Goal: Task Accomplishment & Management: Manage account settings

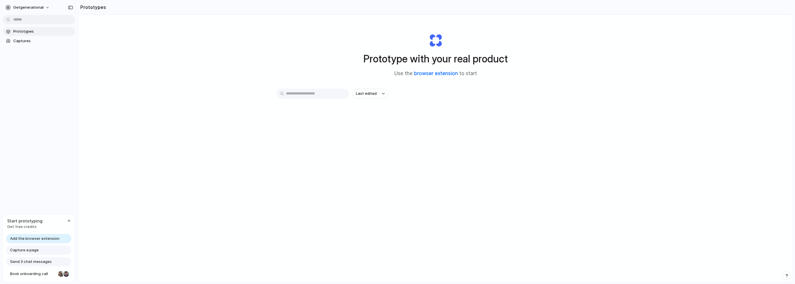
click at [435, 74] on link "browser extension" at bounding box center [436, 73] width 44 height 6
click at [444, 130] on div "Last edited" at bounding box center [436, 114] width 318 height 51
click at [32, 250] on span "Capture a page" at bounding box center [24, 250] width 29 height 6
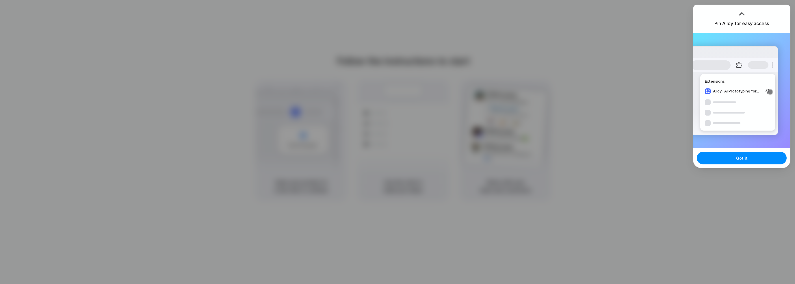
click at [743, 12] on div at bounding box center [741, 14] width 9 height 9
click at [742, 159] on span "Got it" at bounding box center [742, 158] width 12 height 6
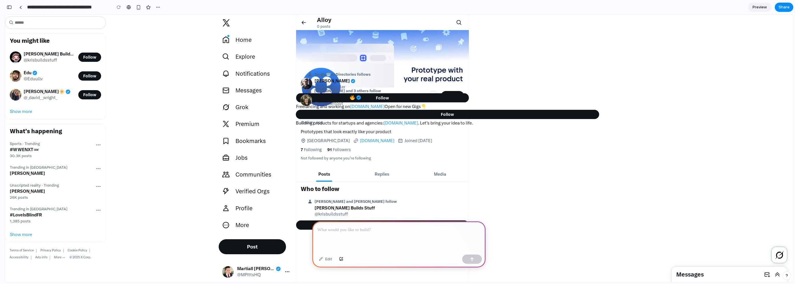
drag, startPoint x: 486, startPoint y: 115, endPoint x: 489, endPoint y: 129, distance: 14.9
click at [489, 129] on div "To view keyboard shortcuts, press question mark View keyboard shortcuts Message…" at bounding box center [399, 148] width 788 height 267
click at [234, 163] on div at bounding box center [399, 167] width 788 height 58
click at [238, 159] on div at bounding box center [399, 167] width 788 height 58
click at [20, 7] on div at bounding box center [20, 7] width 3 height 3
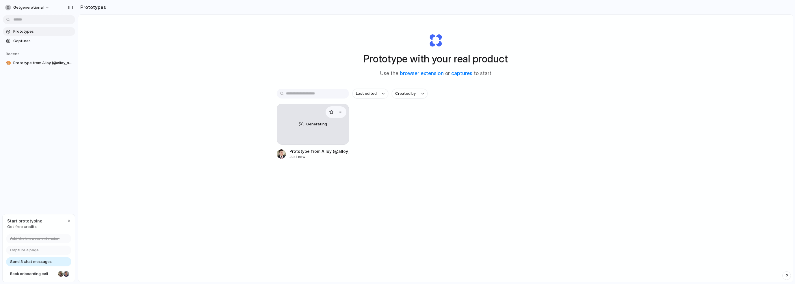
click at [322, 129] on div "Generating" at bounding box center [313, 124] width 72 height 40
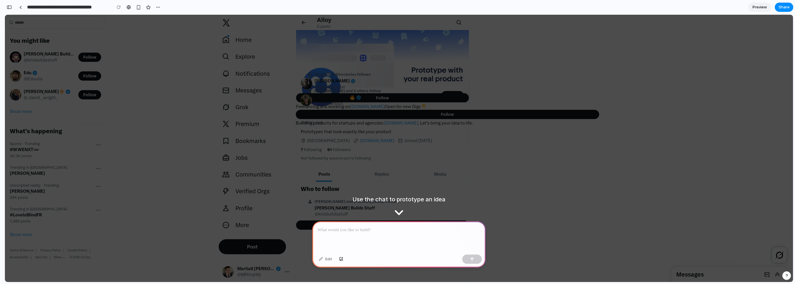
click at [346, 227] on p at bounding box center [398, 229] width 163 height 7
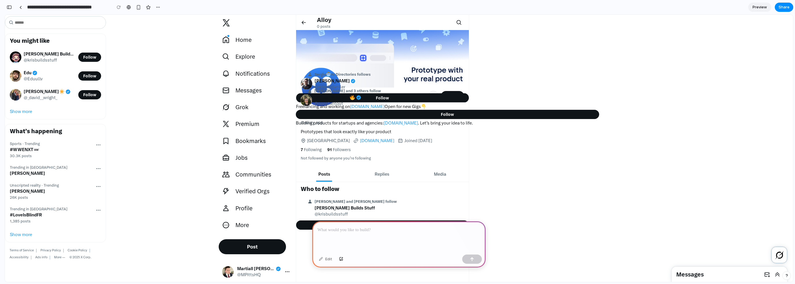
click at [321, 23] on span "Alloy" at bounding box center [324, 19] width 14 height 7
click at [754, 8] on span "Preview" at bounding box center [759, 7] width 14 height 6
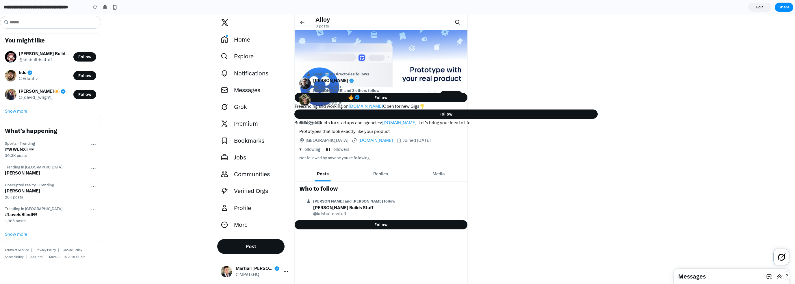
drag, startPoint x: 430, startPoint y: 114, endPoint x: 436, endPoint y: 128, distance: 15.1
click at [436, 128] on div "To view keyboard shortcuts, press question mark View keyboard shortcuts Message…" at bounding box center [397, 148] width 795 height 269
click at [757, 7] on span "Edit" at bounding box center [759, 7] width 7 height 6
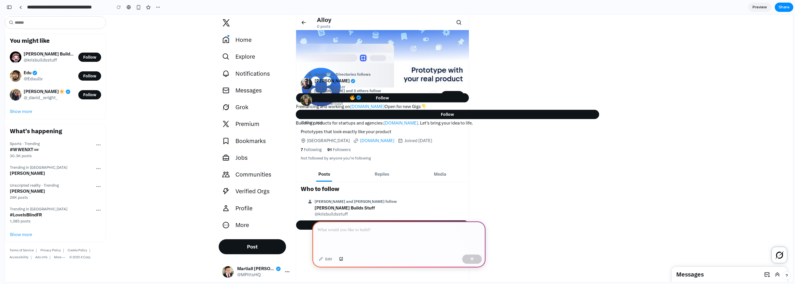
click at [407, 56] on img "Home timeline" at bounding box center [382, 58] width 173 height 57
click at [312, 24] on div "Home timeline" at bounding box center [309, 22] width 16 height 15
drag, startPoint x: 354, startPoint y: 198, endPoint x: 396, endPoint y: 197, distance: 42.2
click at [396, 197] on button "Morgan and Arvid Kahl follow Kris Builds Stuff @krisbuildsstuff" at bounding box center [382, 208] width 173 height 25
drag, startPoint x: 452, startPoint y: 115, endPoint x: 522, endPoint y: 110, distance: 70.7
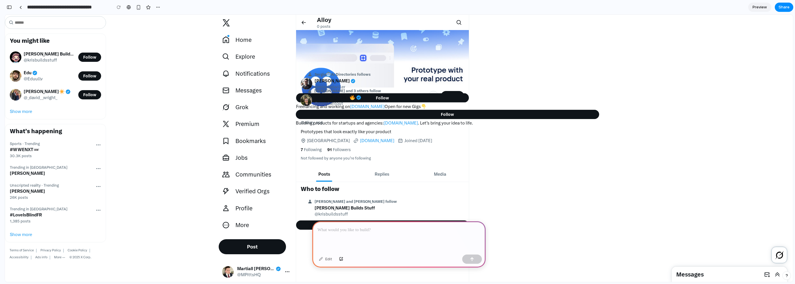
click at [522, 110] on div "Follow" at bounding box center [447, 114] width 293 height 9
click at [663, 215] on main "Alloy 0 posts See new posts Follow Click to Follow alloy_app Alloy @alloy_app P…" at bounding box center [544, 287] width 497 height 544
click at [156, 6] on div "button" at bounding box center [158, 7] width 5 height 5
click at [171, 29] on span "Delete" at bounding box center [169, 29] width 12 height 6
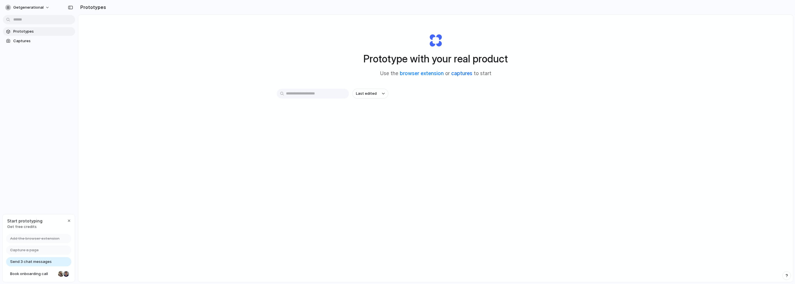
click at [460, 74] on link "captures" at bounding box center [461, 73] width 21 height 6
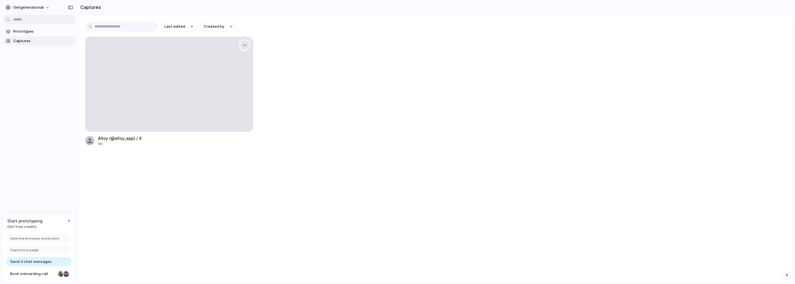
click at [244, 46] on div "button" at bounding box center [244, 45] width 5 height 5
click at [222, 96] on span "Delete" at bounding box center [218, 95] width 12 height 6
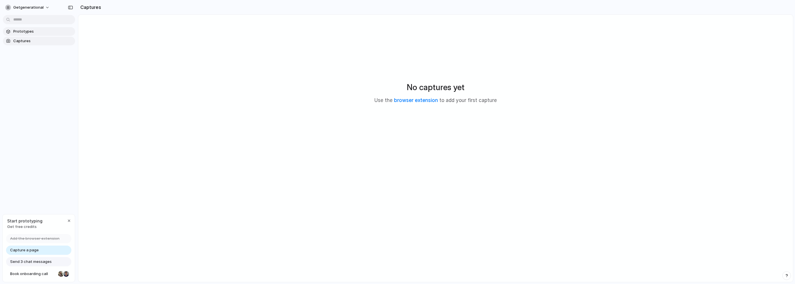
click at [28, 32] on span "Prototypes" at bounding box center [42, 32] width 59 height 6
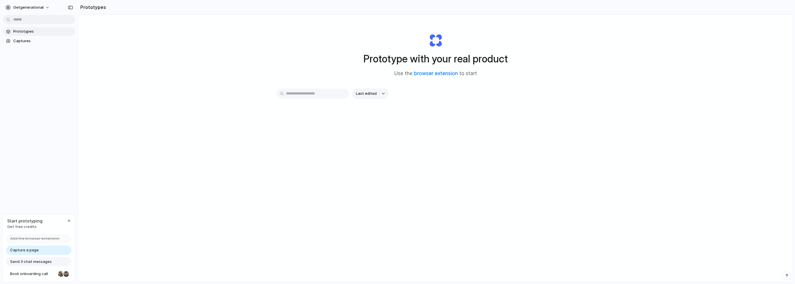
click at [375, 92] on button "Last edited" at bounding box center [370, 94] width 36 height 10
click at [352, 83] on div "Last edited Last created Alphabetical" at bounding box center [397, 142] width 795 height 284
